Goal: Use online tool/utility: Utilize a website feature to perform a specific function

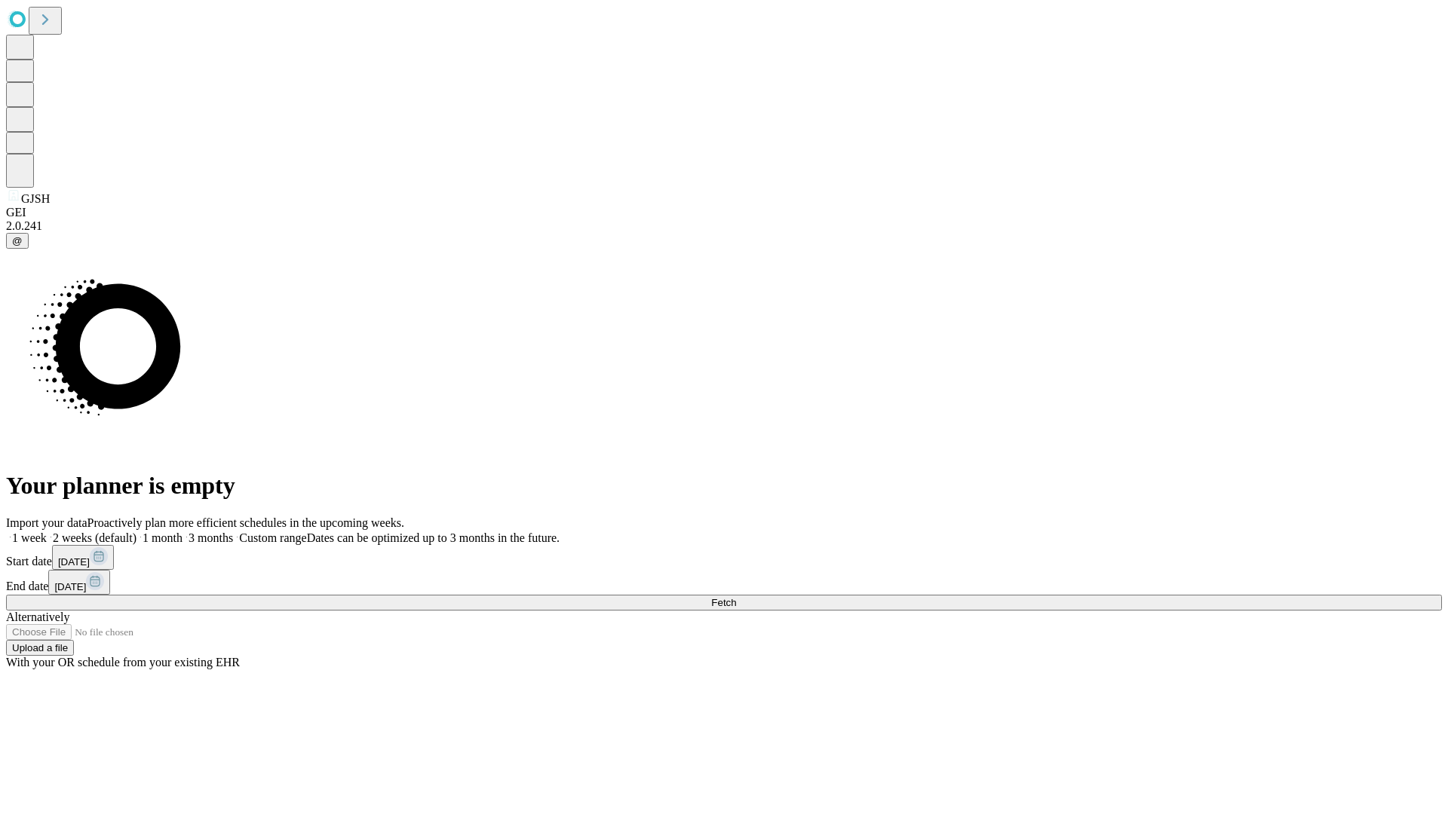
click at [736, 597] on span "Fetch" at bounding box center [723, 602] width 25 height 11
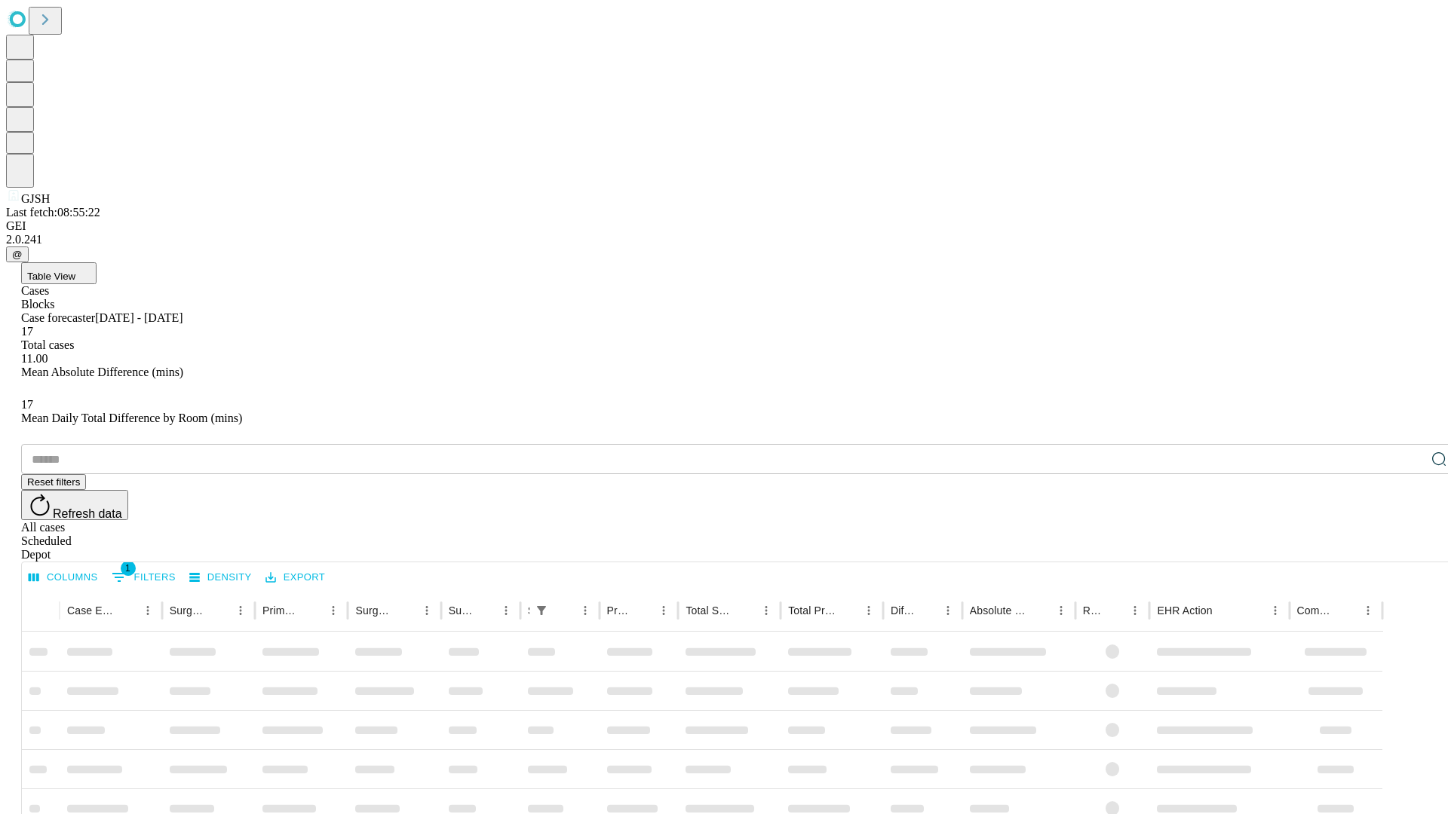
click at [75, 271] on span "Table View" at bounding box center [51, 276] width 48 height 11
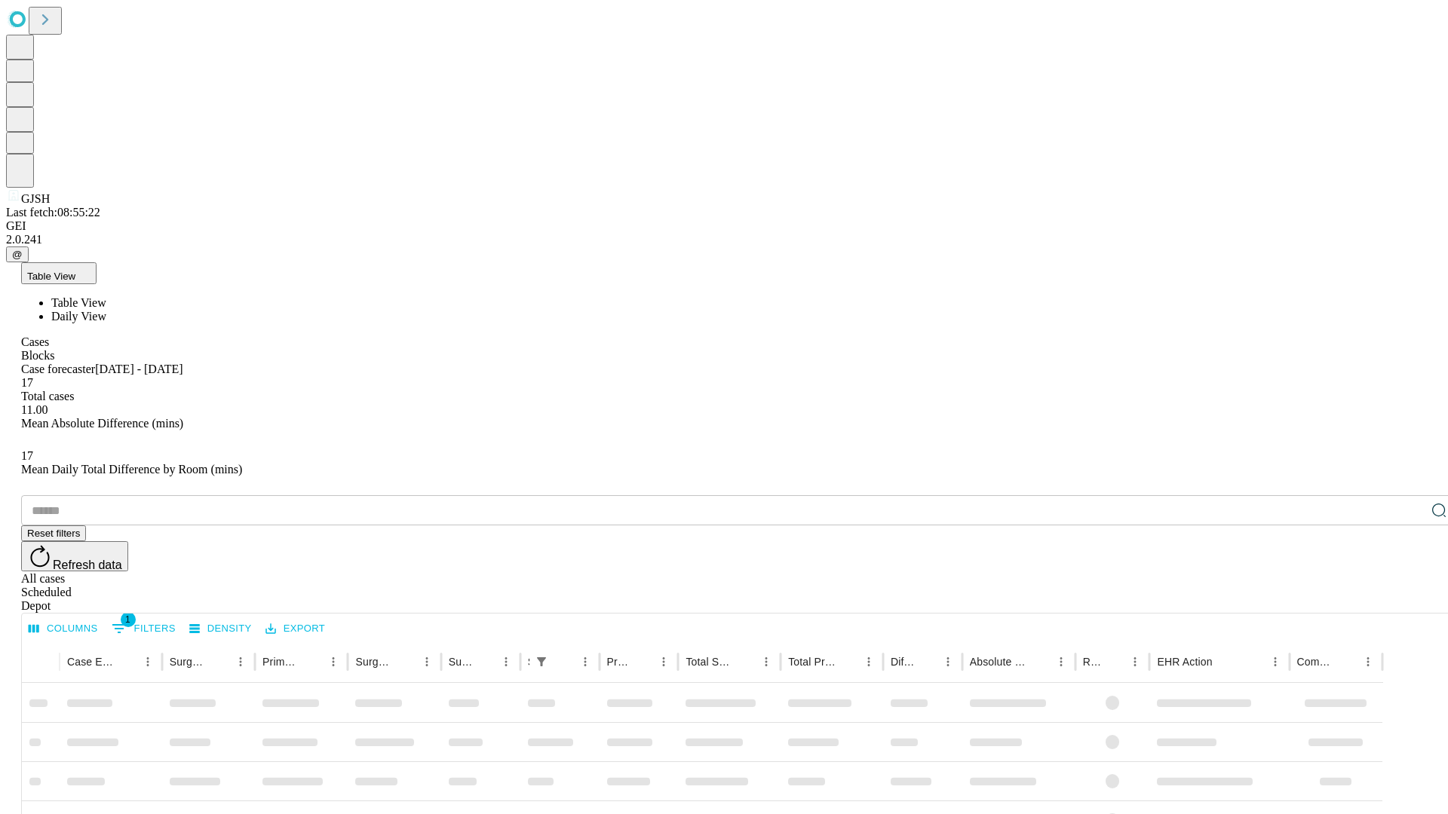
click at [106, 310] on span "Daily View" at bounding box center [78, 316] width 55 height 13
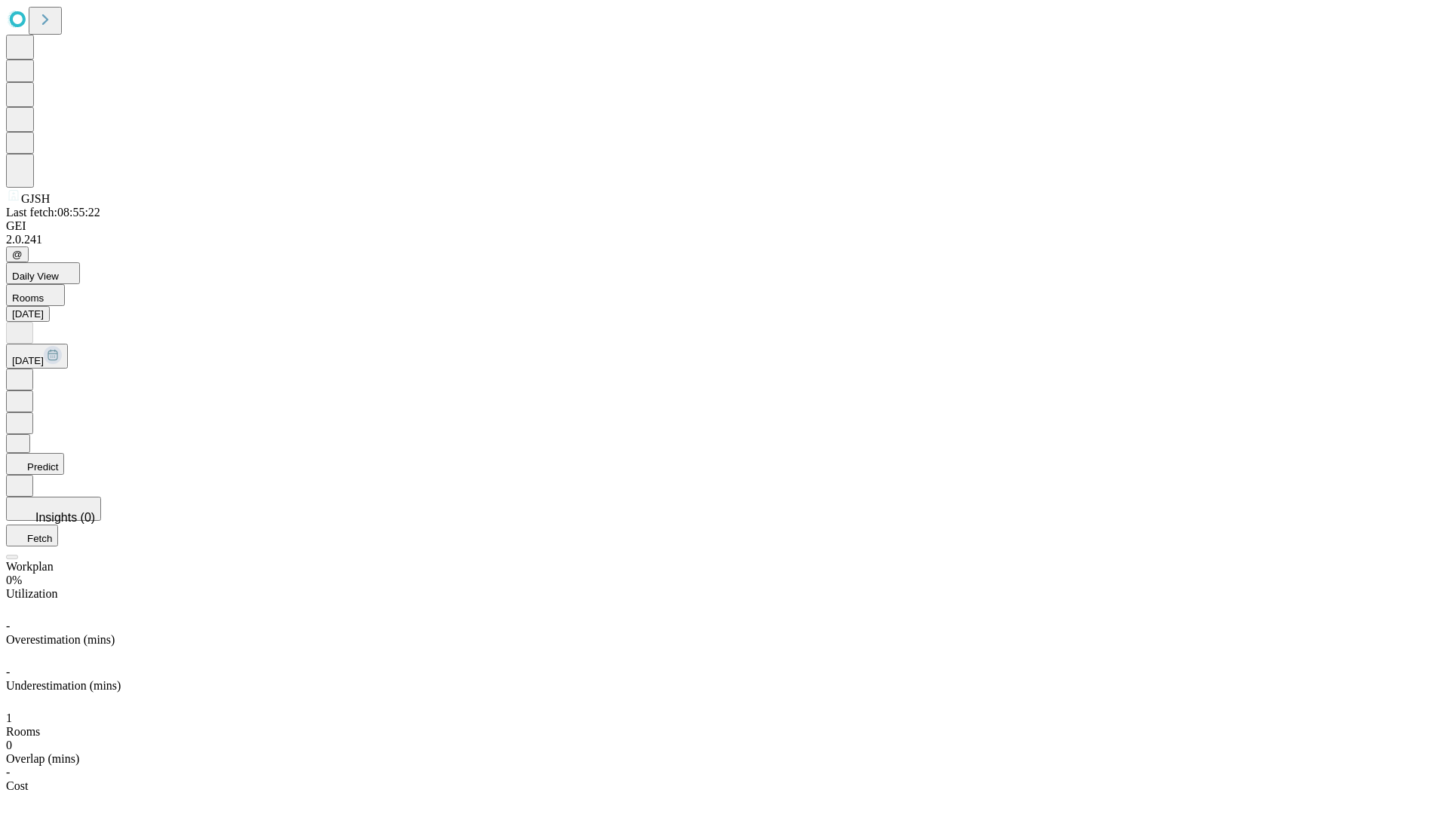
click at [64, 453] on button "Predict" at bounding box center [35, 464] width 58 height 22
